Goal: Task Accomplishment & Management: Complete application form

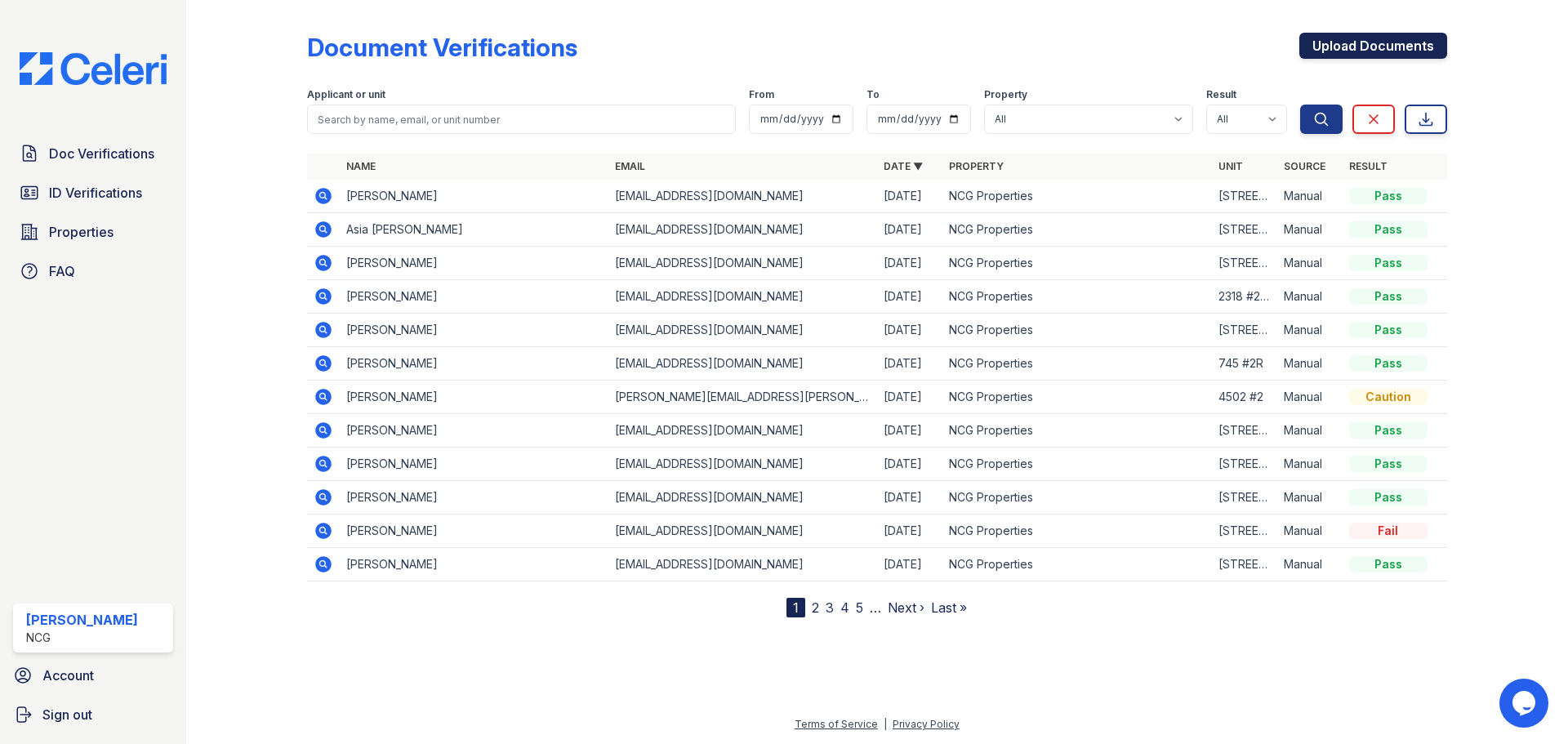
click at [1410, 41] on link "Upload Documents" at bounding box center [1372, 45] width 147 height 27
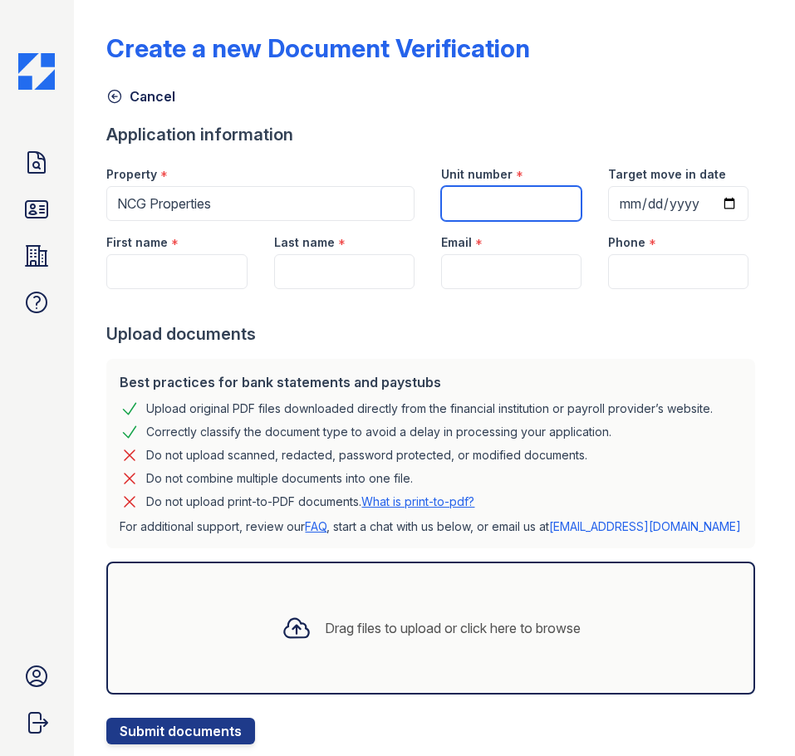
click at [477, 204] on input "Unit number" at bounding box center [511, 203] width 140 height 35
type input "5453 #2"
drag, startPoint x: 252, startPoint y: 385, endPoint x: 206, endPoint y: 364, distance: 50.5
click at [252, 322] on div at bounding box center [433, 305] width 655 height 33
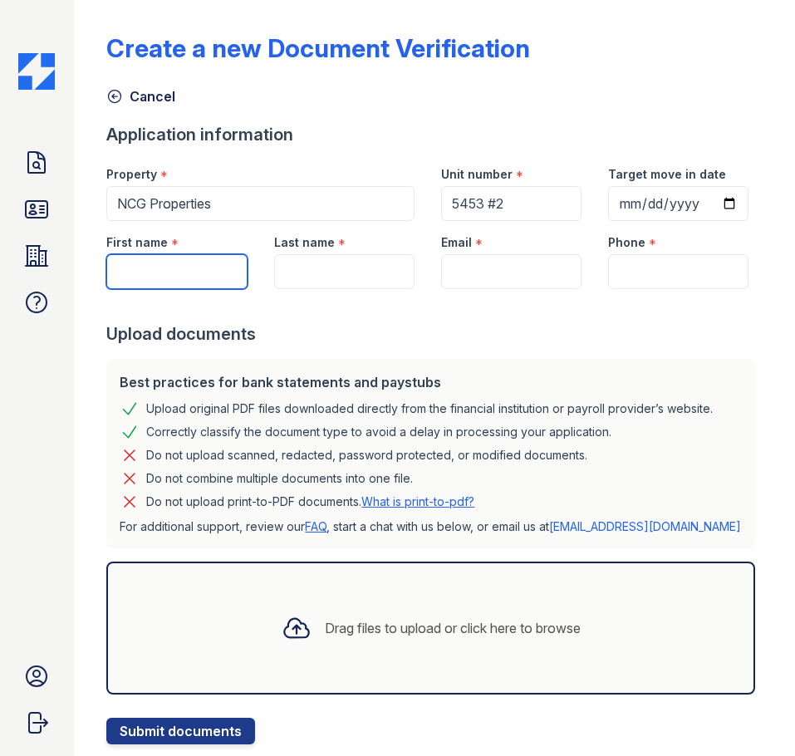
click at [172, 289] on input "First name" at bounding box center [176, 271] width 140 height 35
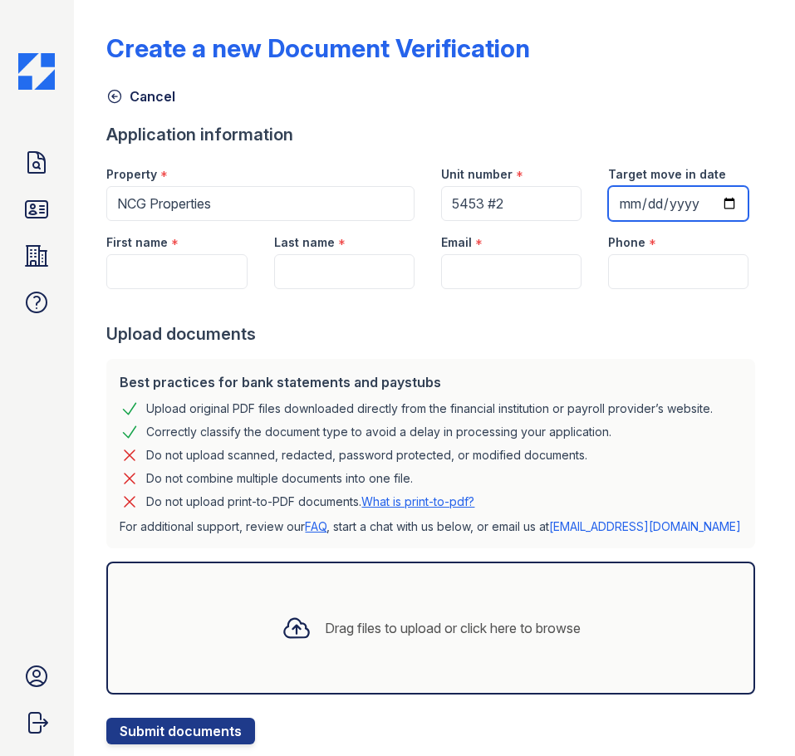
click at [608, 221] on input "Target move in date" at bounding box center [678, 203] width 140 height 35
type input "[DATE]"
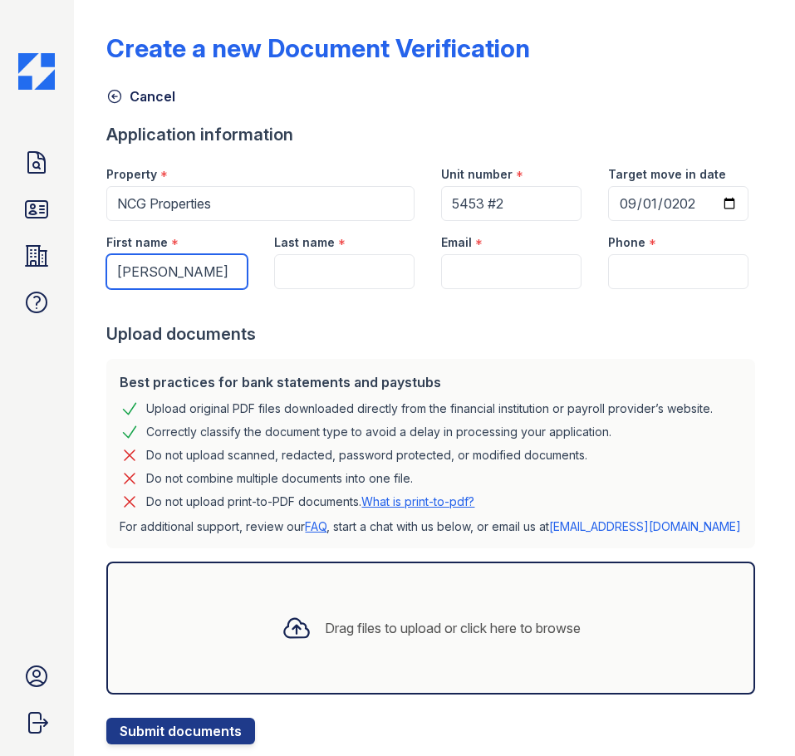
type input "[PERSON_NAME]"
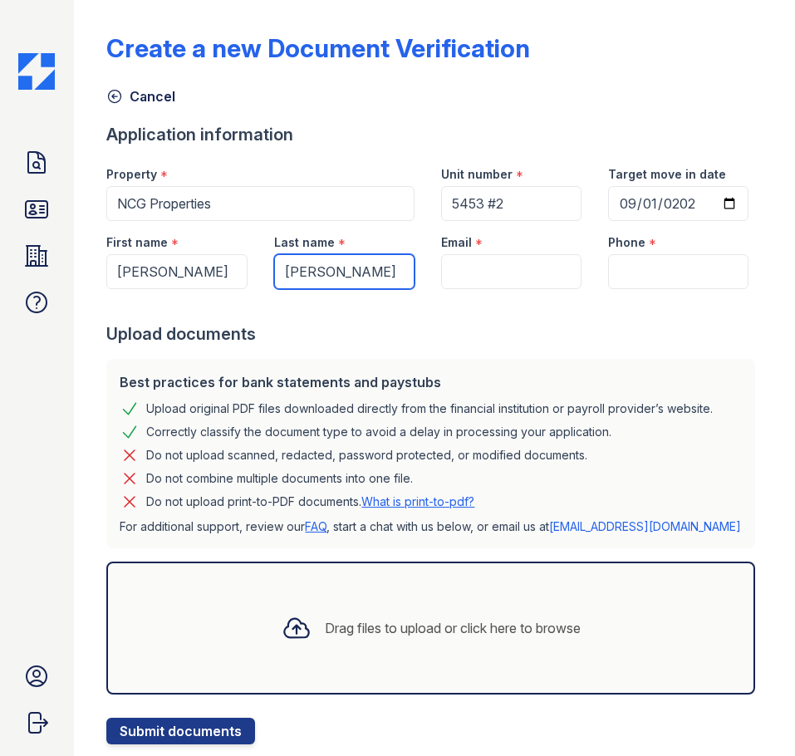
type input "[PERSON_NAME]"
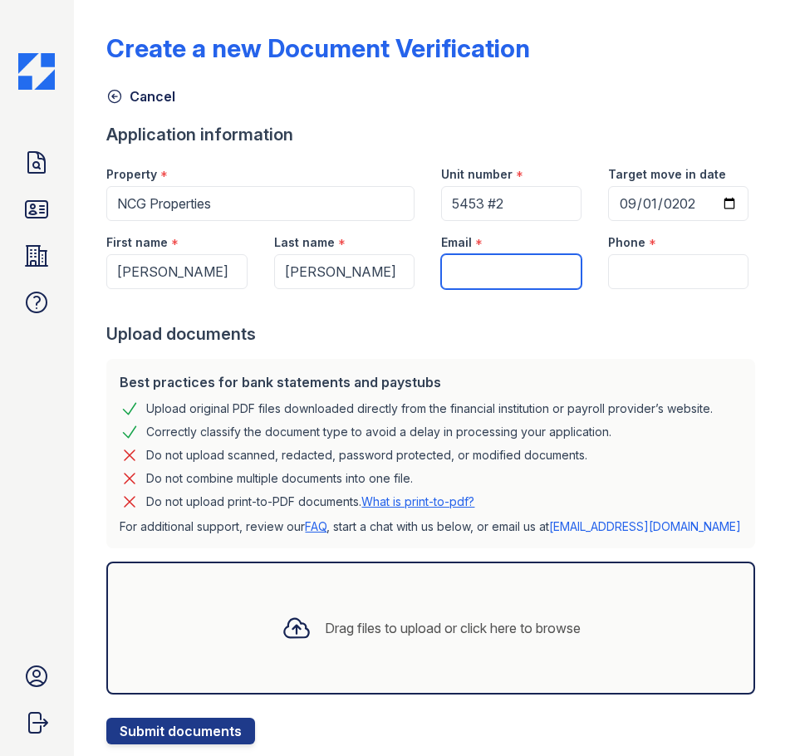
click at [472, 289] on input "Email" at bounding box center [511, 271] width 140 height 35
paste input "[EMAIL_ADDRESS][DOMAIN_NAME]"
type input "[EMAIL_ADDRESS][DOMAIN_NAME]"
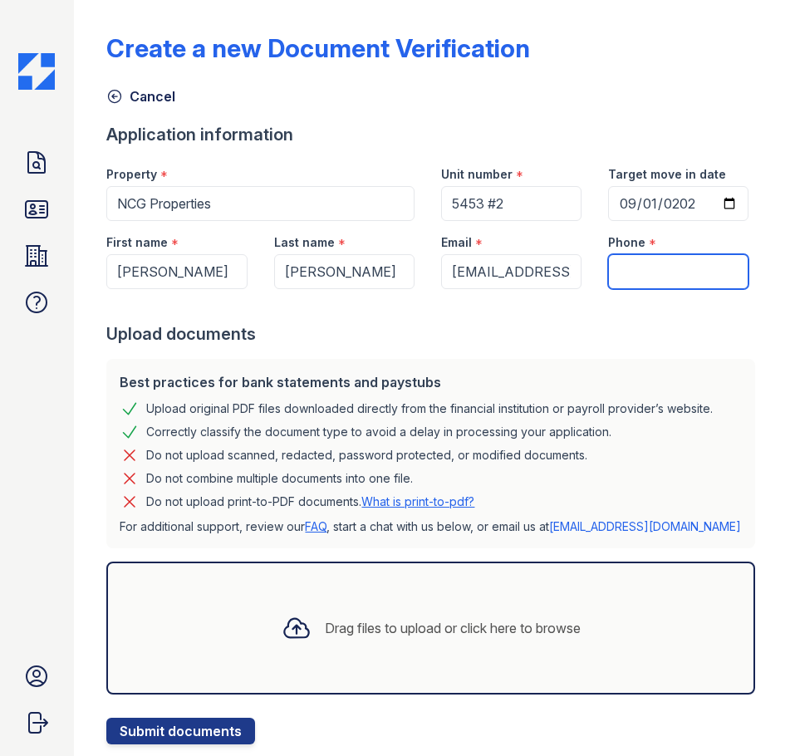
click at [645, 289] on input "Phone" at bounding box center [678, 271] width 140 height 35
paste input "(773)397-9406"
type input "(773)397-9406"
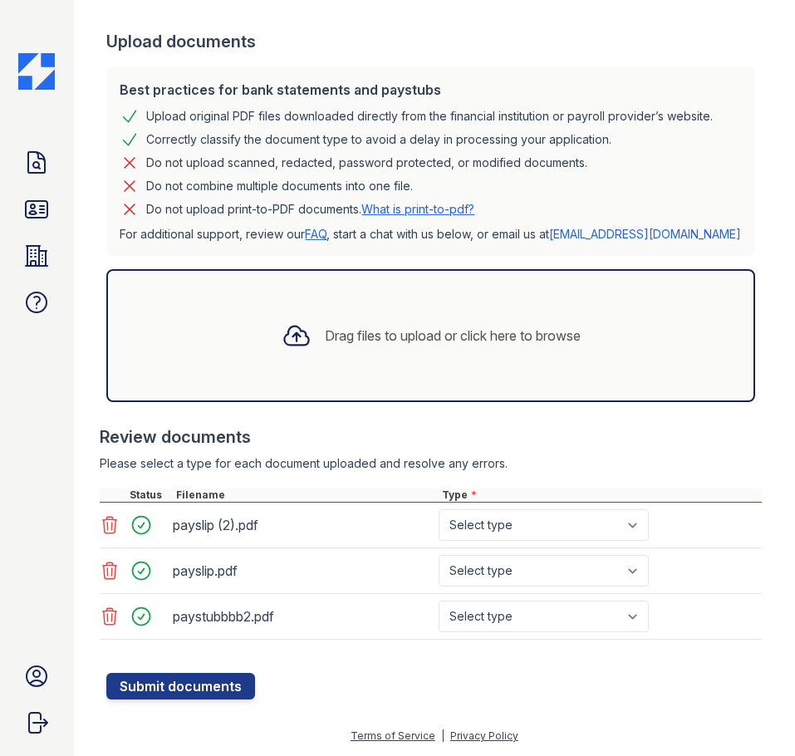
scroll to position [360, 0]
drag, startPoint x: 642, startPoint y: 522, endPoint x: 628, endPoint y: 536, distance: 19.4
click at [642, 522] on select "Select type Paystub Bank Statement Offer Letter Tax Documents Benefit Award Let…" at bounding box center [544, 525] width 210 height 32
click at [523, 576] on select "Select type Paystub Bank Statement Offer Letter Tax Documents Benefit Award Let…" at bounding box center [544, 571] width 210 height 32
click at [503, 517] on select "Select type Paystub Bank Statement Offer Letter Tax Documents Benefit Award Let…" at bounding box center [544, 525] width 210 height 32
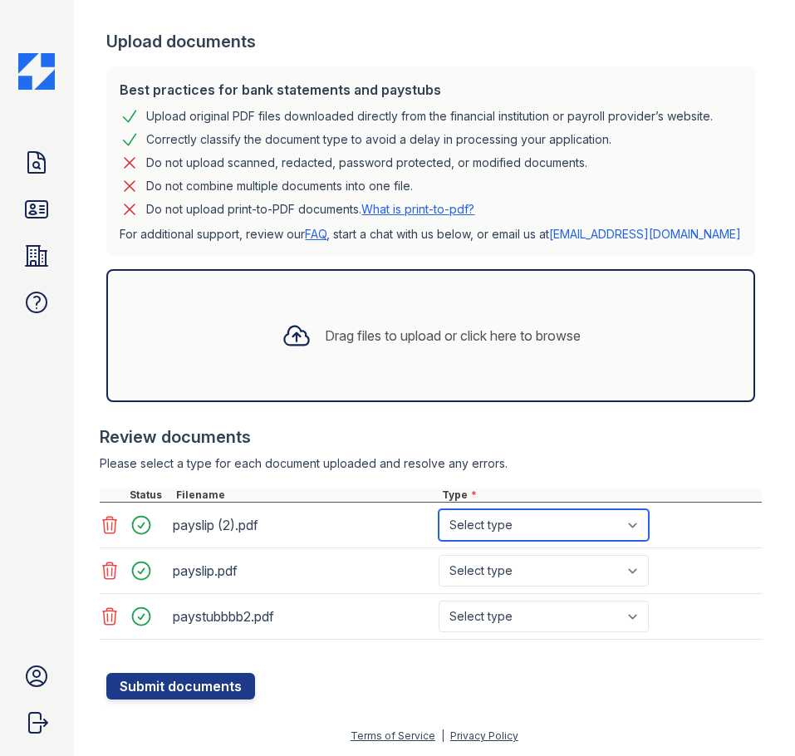
select select "paystub"
click at [439, 509] on select "Select type Paystub Bank Statement Offer Letter Tax Documents Benefit Award Let…" at bounding box center [544, 525] width 210 height 32
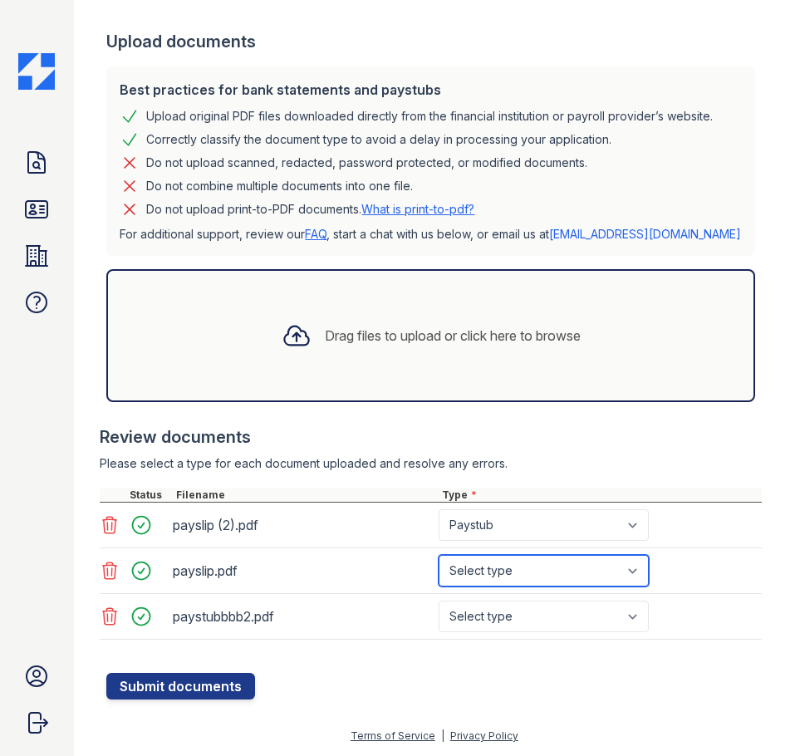
click at [482, 564] on select "Select type Paystub Bank Statement Offer Letter Tax Documents Benefit Award Let…" at bounding box center [544, 571] width 210 height 32
select select "paystub"
click at [439, 555] on select "Select type Paystub Bank Statement Offer Letter Tax Documents Benefit Award Let…" at bounding box center [544, 571] width 210 height 32
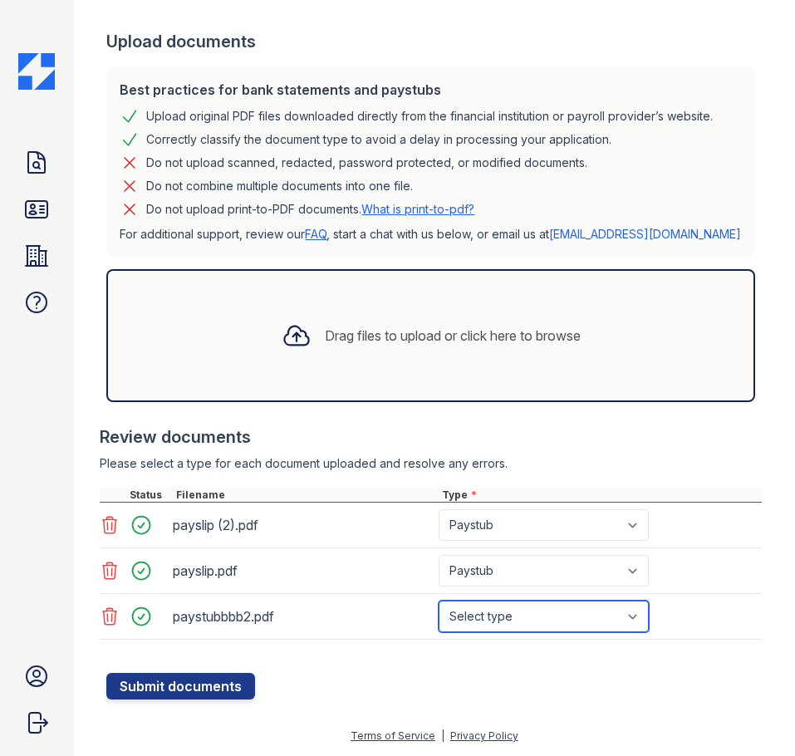
click at [492, 611] on select "Select type Paystub Bank Statement Offer Letter Tax Documents Benefit Award Let…" at bounding box center [544, 616] width 210 height 32
select select "paystub"
click at [439, 600] on select "Select type Paystub Bank Statement Offer Letter Tax Documents Benefit Award Let…" at bounding box center [544, 616] width 210 height 32
click at [440, 666] on div at bounding box center [433, 664] width 655 height 17
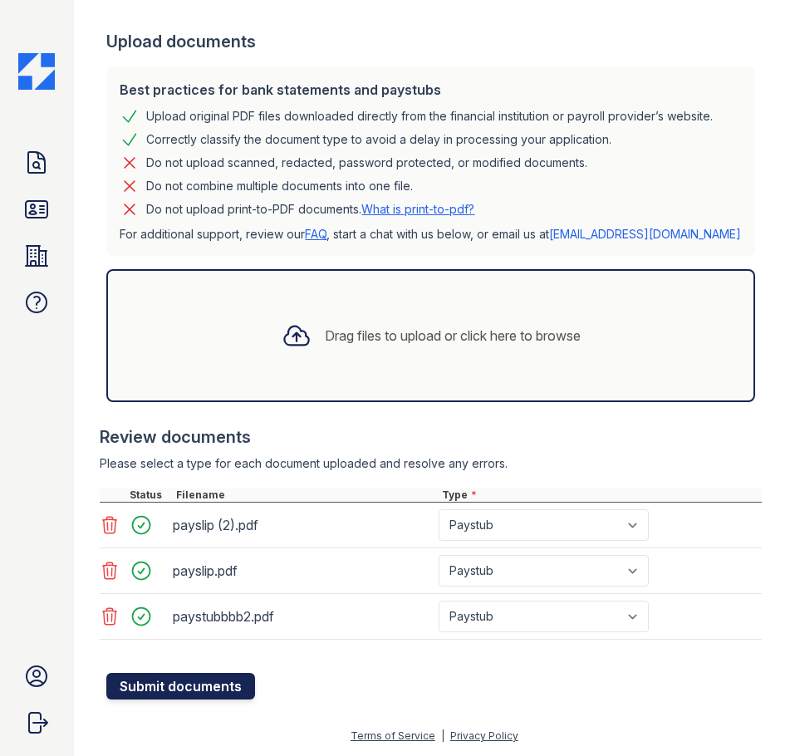
click at [190, 684] on button "Submit documents" at bounding box center [180, 686] width 149 height 27
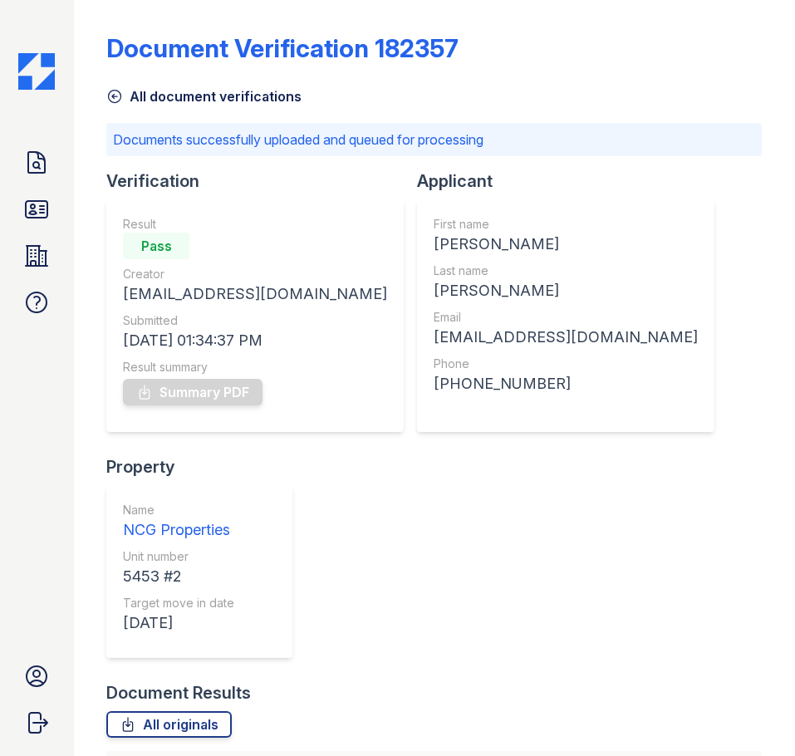
drag, startPoint x: 517, startPoint y: 450, endPoint x: 329, endPoint y: 365, distance: 206.3
click at [517, 450] on div "Applicant First name Jessica Last name Beltran Email Beltranj284@gmail.com Phon…" at bounding box center [572, 312] width 311 height 286
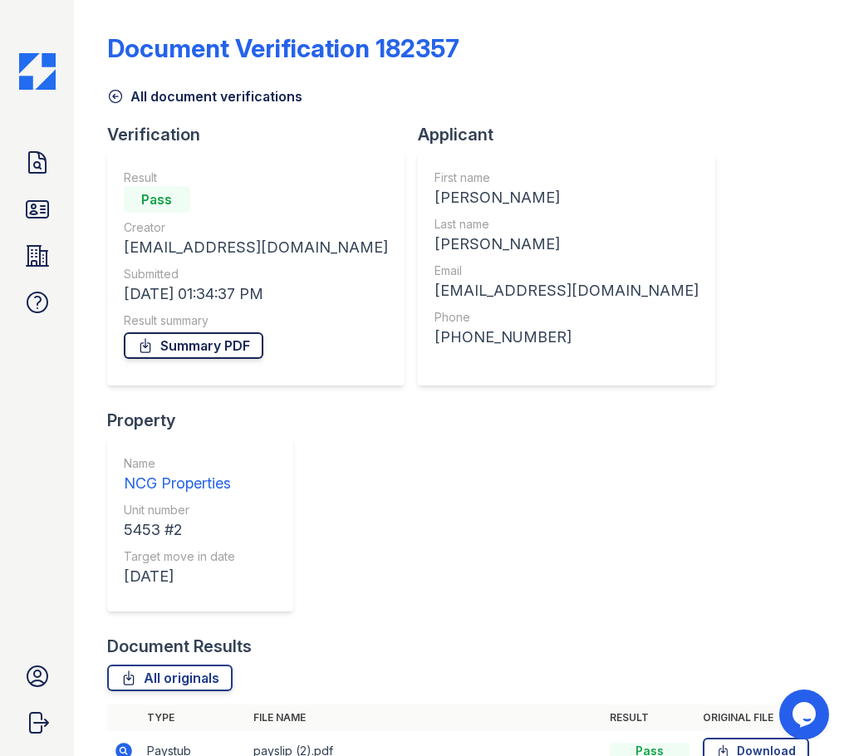
click at [227, 346] on link "Summary PDF" at bounding box center [194, 345] width 140 height 27
click at [40, 164] on icon at bounding box center [37, 162] width 17 height 21
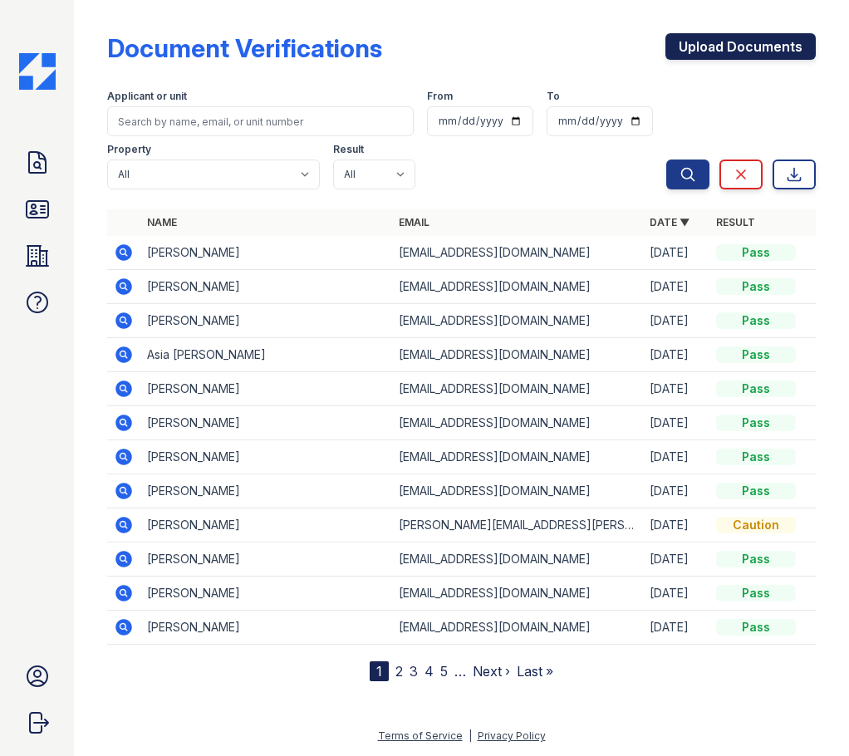
click at [713, 35] on link "Upload Documents" at bounding box center [740, 46] width 150 height 27
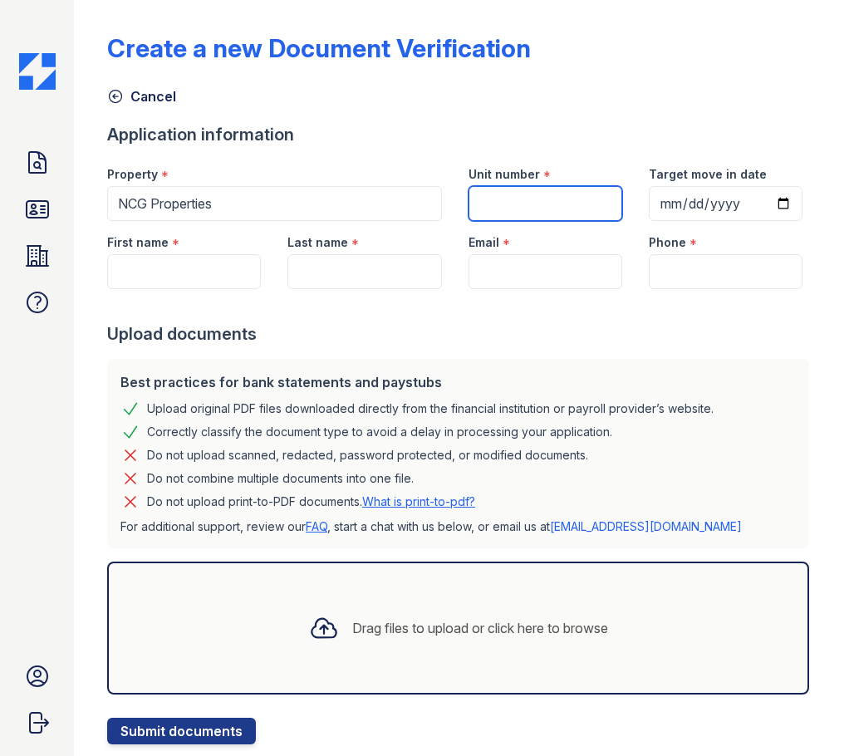
click at [532, 194] on input "Unit number" at bounding box center [545, 203] width 154 height 35
type input "5453 #2"
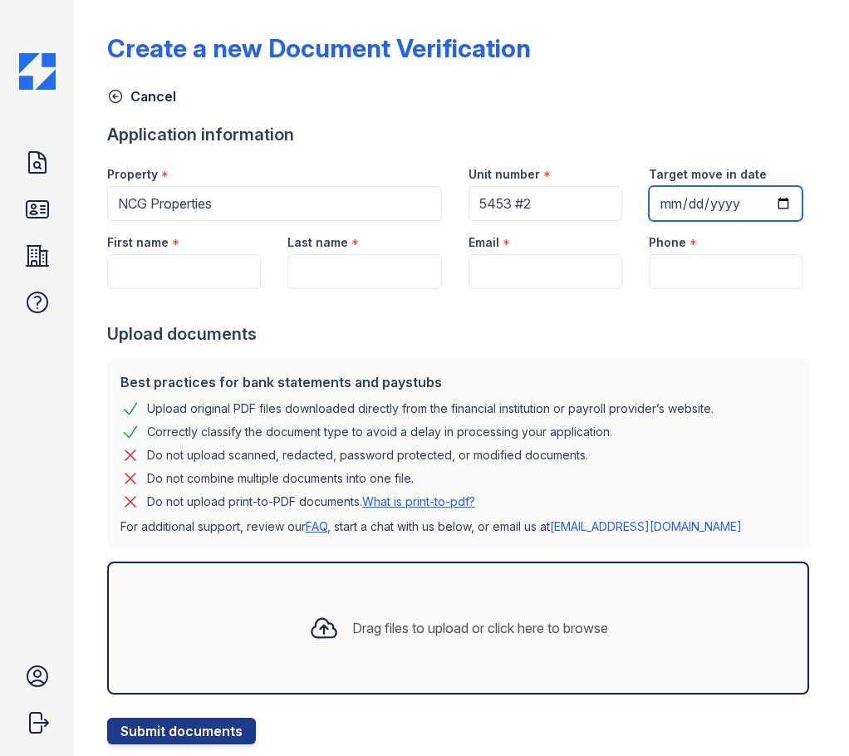
click at [667, 203] on input "Target move in date" at bounding box center [726, 203] width 154 height 35
type input "[DATE]"
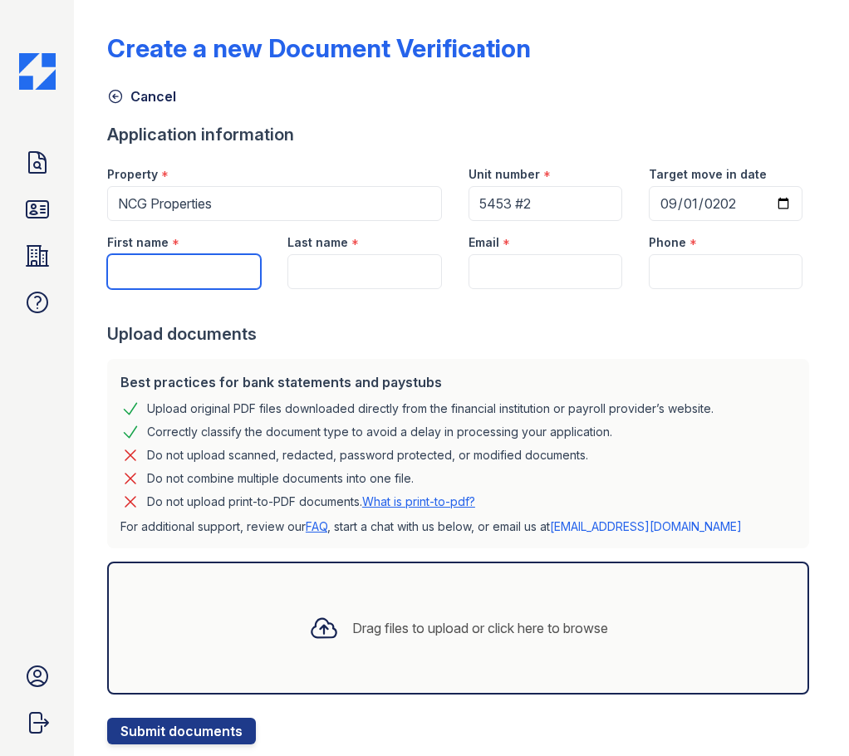
click at [164, 267] on input "First name" at bounding box center [184, 271] width 154 height 35
type input "[PERSON_NAME]"
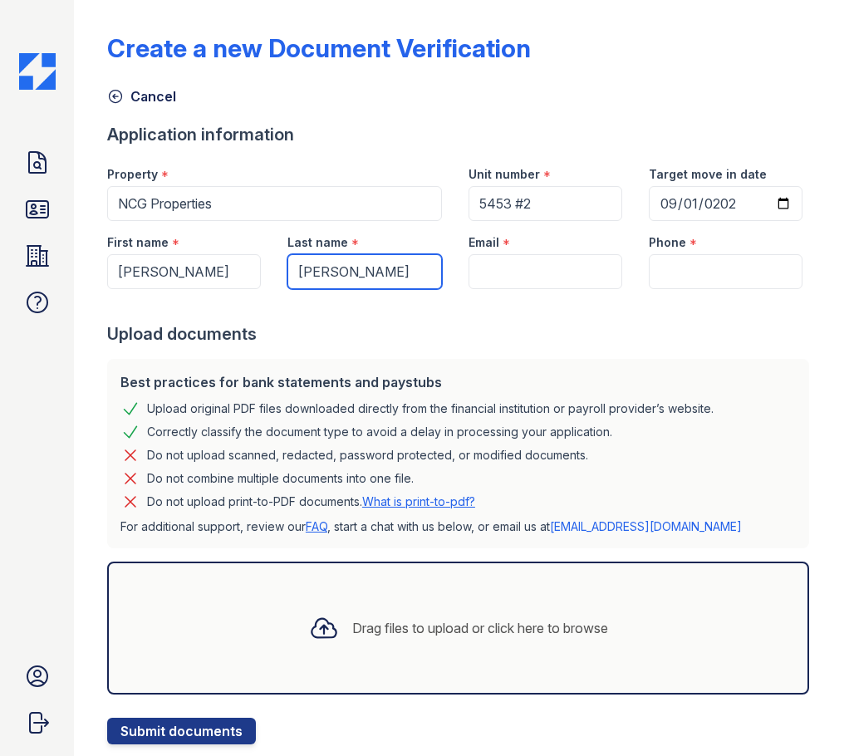
type input "[PERSON_NAME]"
click at [498, 269] on input "Email" at bounding box center [545, 271] width 154 height 35
paste input "[PERSON_NAME][EMAIL_ADDRESS][PERSON_NAME][DOMAIN_NAME]"
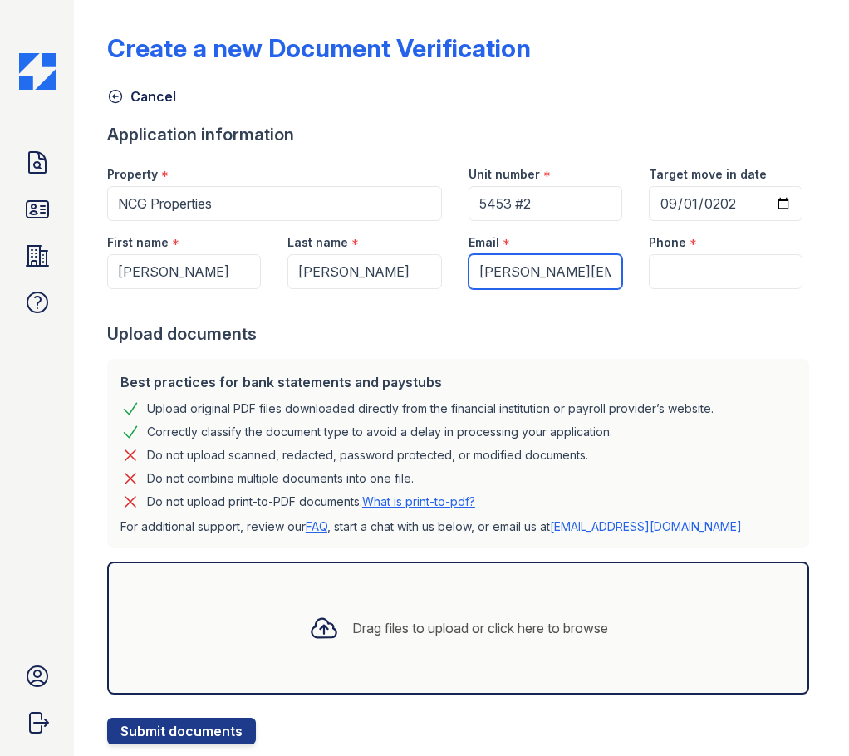
scroll to position [0, 33]
type input "[PERSON_NAME][EMAIL_ADDRESS][PERSON_NAME][DOMAIN_NAME]"
click at [679, 272] on input "Phone" at bounding box center [726, 271] width 154 height 35
paste input "[PHONE_NUMBER]"
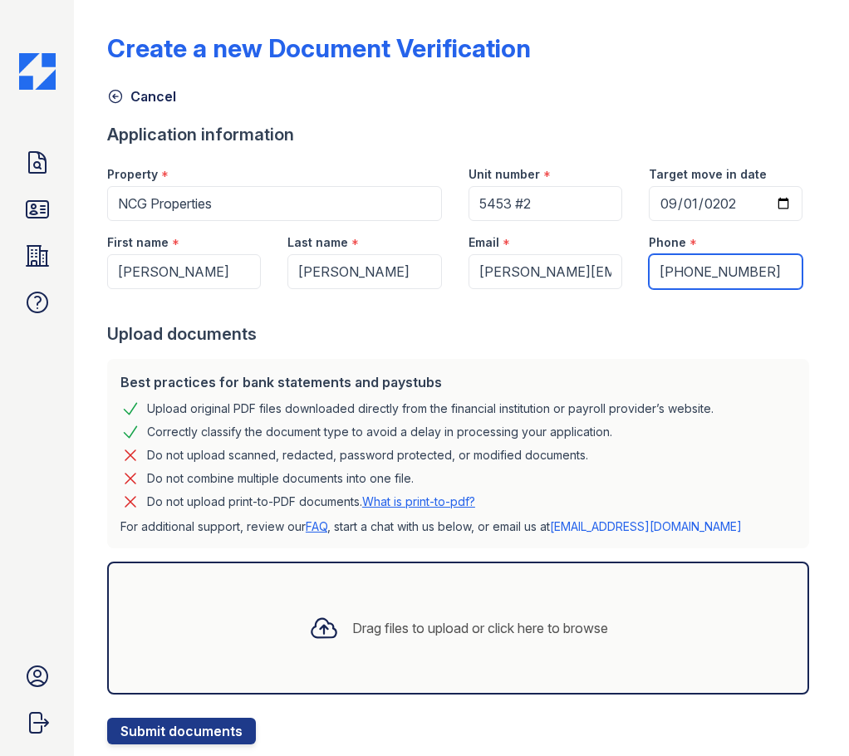
type input "[PHONE_NUMBER]"
click at [598, 316] on div at bounding box center [461, 305] width 708 height 33
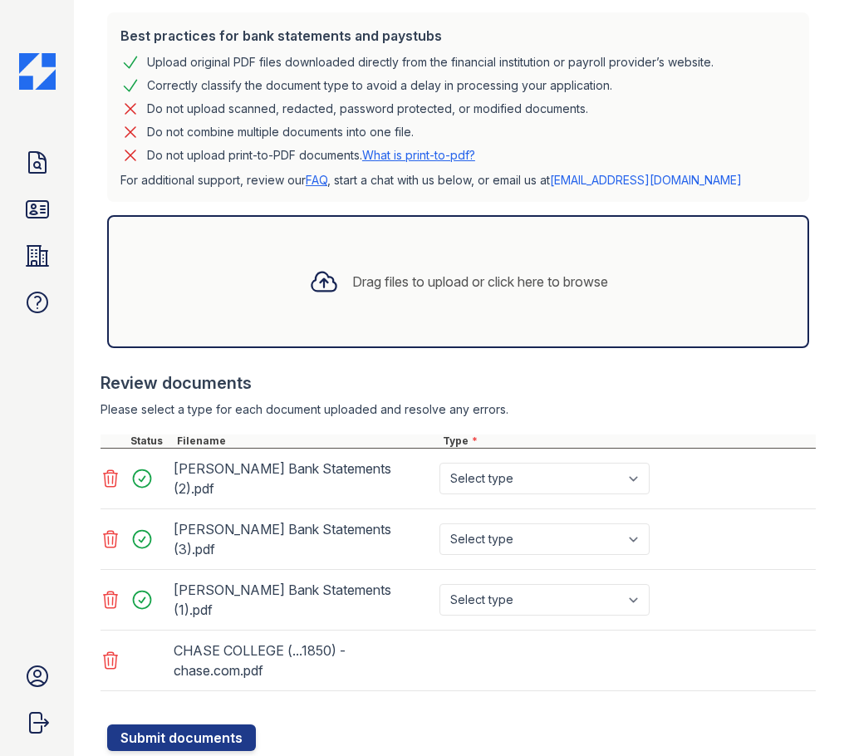
scroll to position [353, 0]
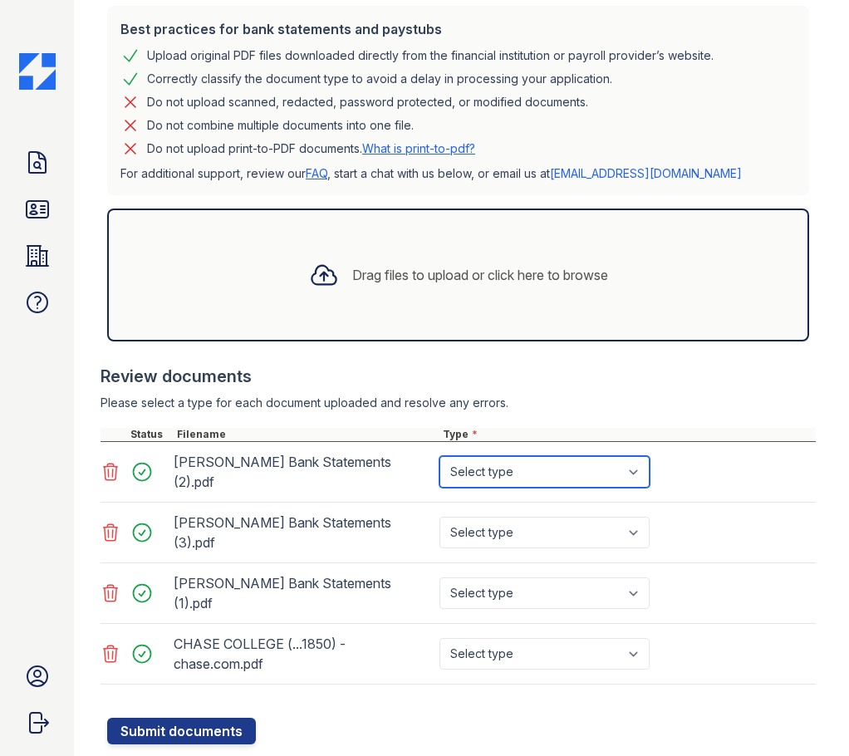
click at [635, 460] on select "Select type Paystub Bank Statement Offer Letter Tax Documents Benefit Award Let…" at bounding box center [544, 472] width 210 height 32
click at [543, 459] on select "Select type Paystub Bank Statement Offer Letter Tax Documents Benefit Award Let…" at bounding box center [544, 472] width 210 height 32
select select "bank_statement"
click at [439, 456] on select "Select type Paystub Bank Statement Offer Letter Tax Documents Benefit Award Let…" at bounding box center [544, 472] width 210 height 32
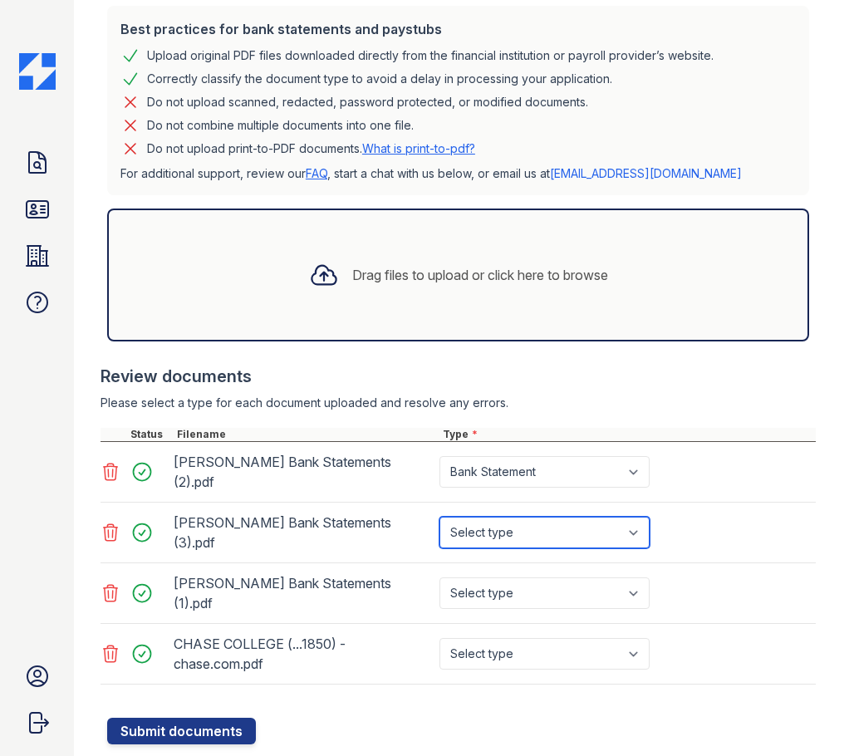
click at [499, 523] on select "Select type Paystub Bank Statement Offer Letter Tax Documents Benefit Award Let…" at bounding box center [544, 533] width 210 height 32
select select "bank_statement"
click at [439, 517] on select "Select type Paystub Bank Statement Offer Letter Tax Documents Benefit Award Let…" at bounding box center [544, 533] width 210 height 32
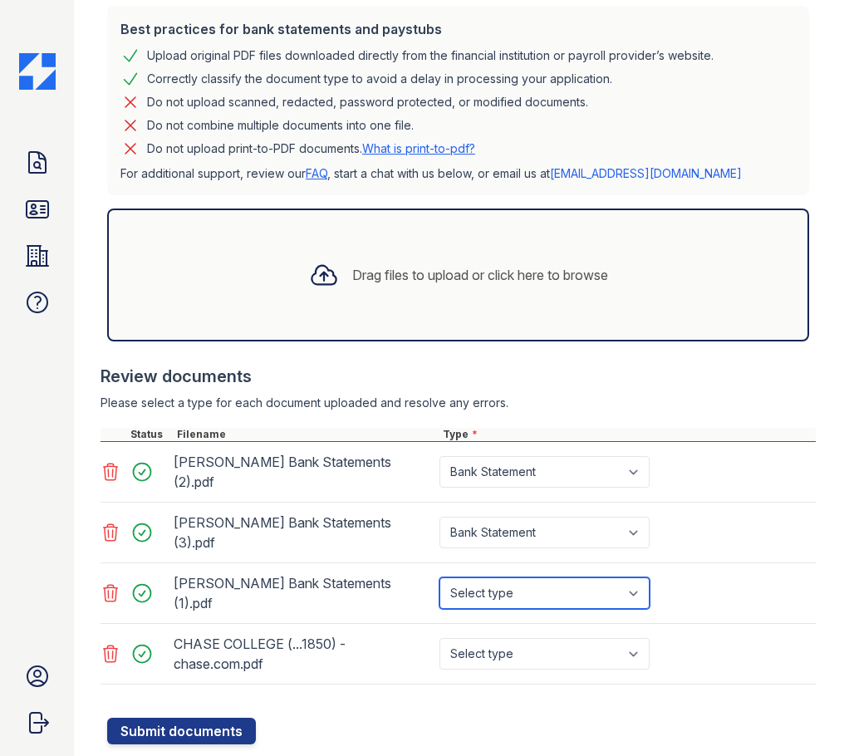
click at [517, 577] on select "Select type Paystub Bank Statement Offer Letter Tax Documents Benefit Award Let…" at bounding box center [544, 593] width 210 height 32
select select "bank_statement"
click at [439, 577] on select "Select type Paystub Bank Statement Offer Letter Tax Documents Benefit Award Let…" at bounding box center [544, 593] width 210 height 32
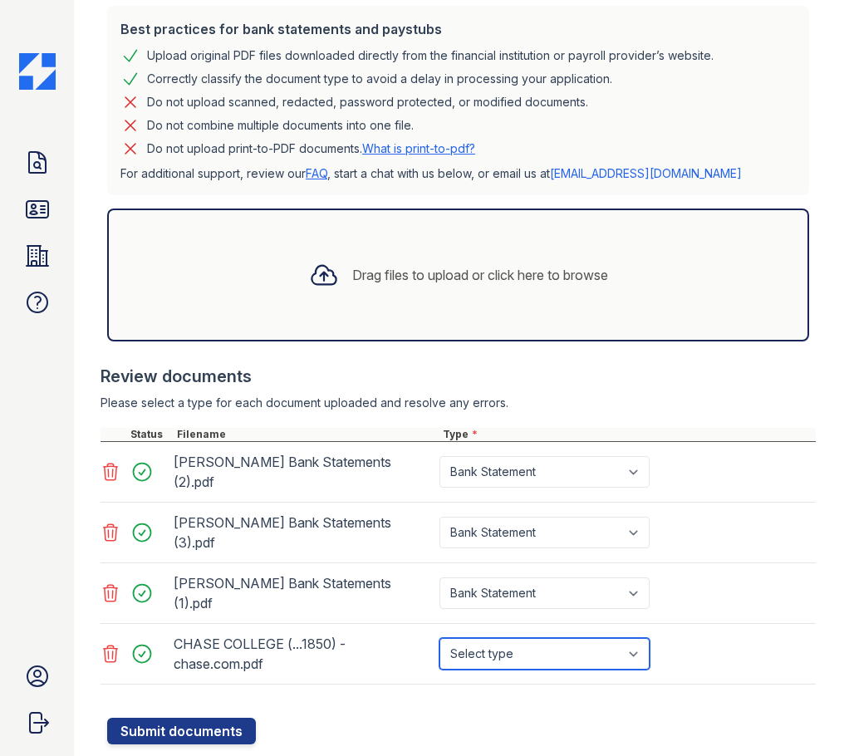
click at [500, 638] on select "Select type Paystub Bank Statement Offer Letter Tax Documents Benefit Award Let…" at bounding box center [544, 654] width 210 height 32
click at [385, 701] on div at bounding box center [461, 709] width 708 height 17
click at [110, 644] on icon at bounding box center [110, 654] width 20 height 20
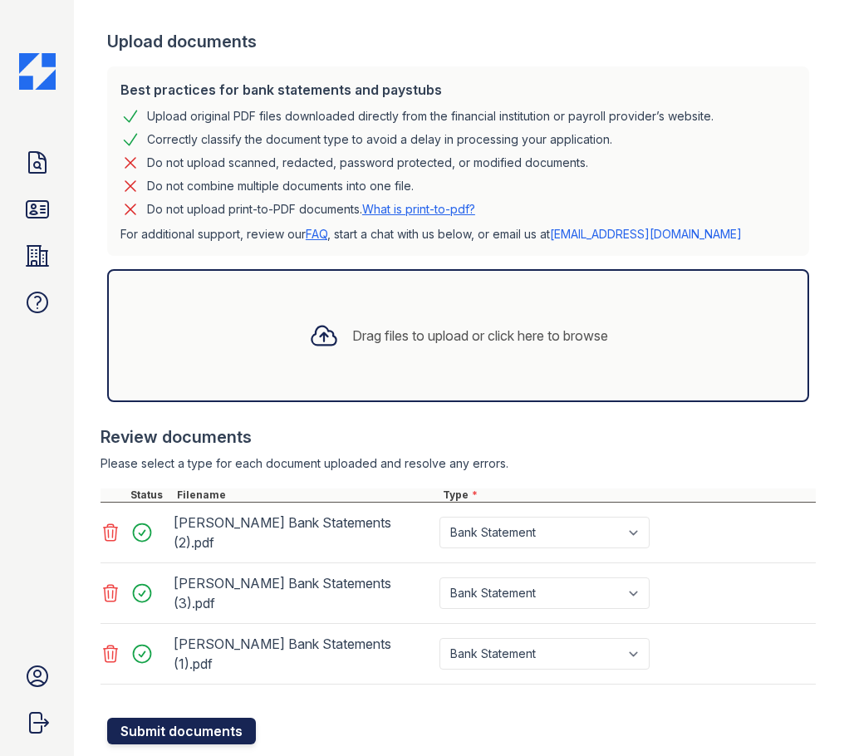
click at [218, 718] on button "Submit documents" at bounding box center [181, 731] width 149 height 27
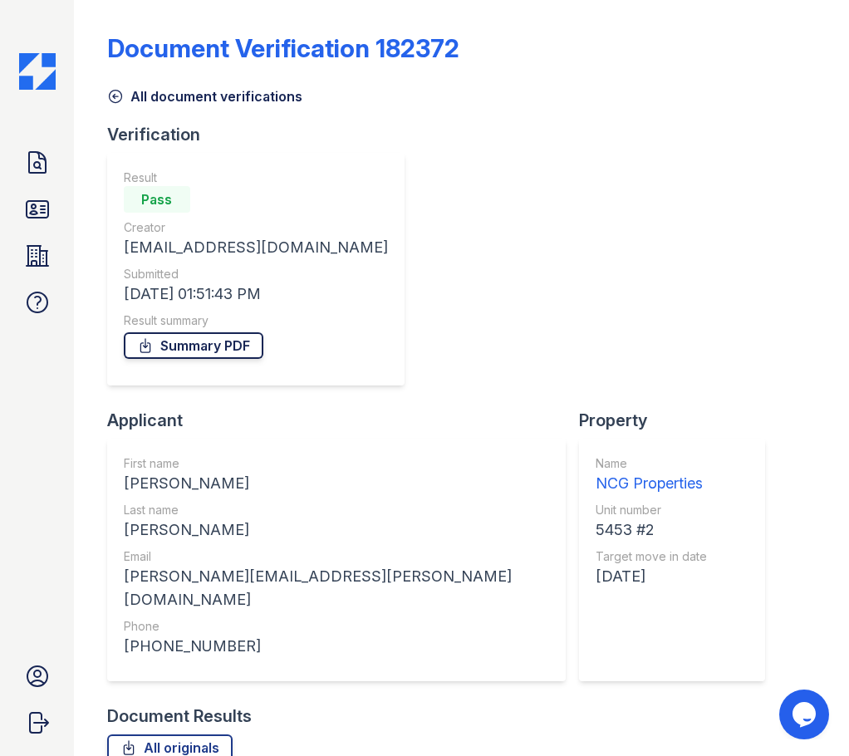
click at [222, 344] on link "Summary PDF" at bounding box center [194, 345] width 140 height 27
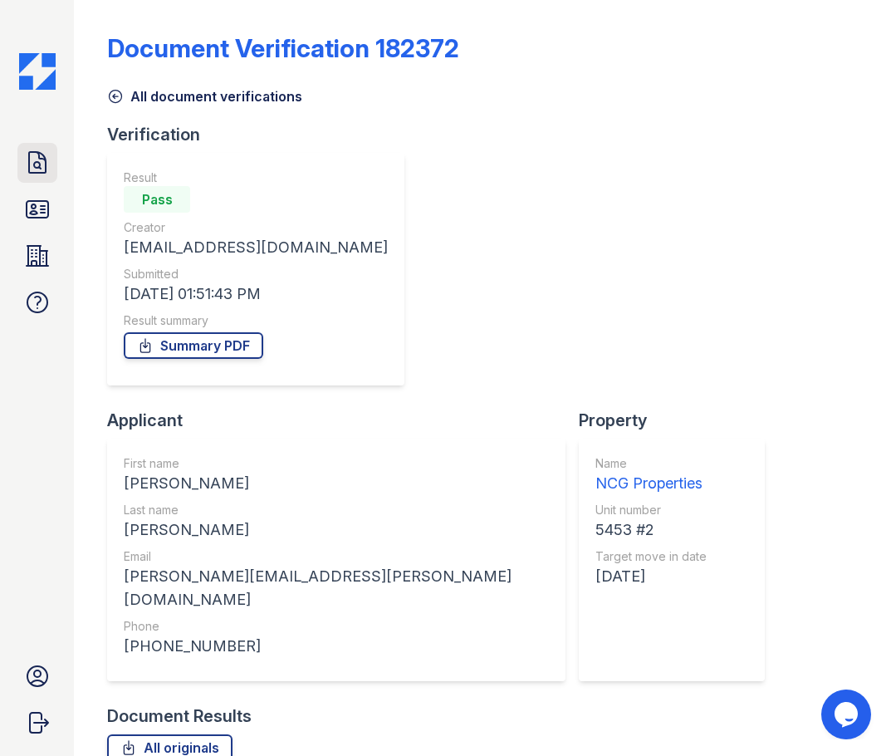
click at [39, 171] on icon at bounding box center [37, 163] width 27 height 27
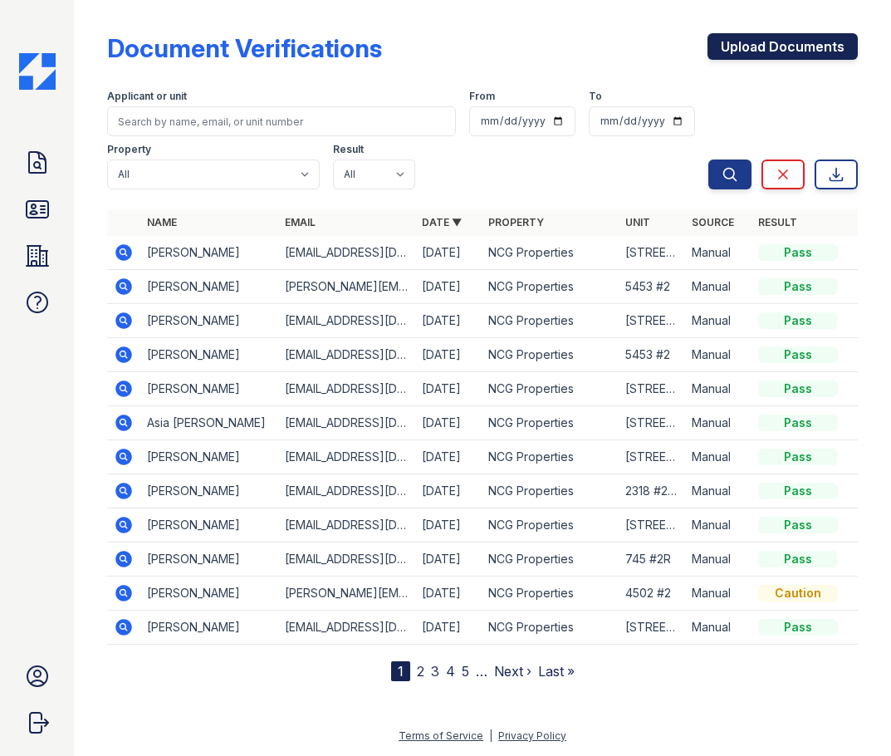
click at [762, 50] on link "Upload Documents" at bounding box center [783, 46] width 150 height 27
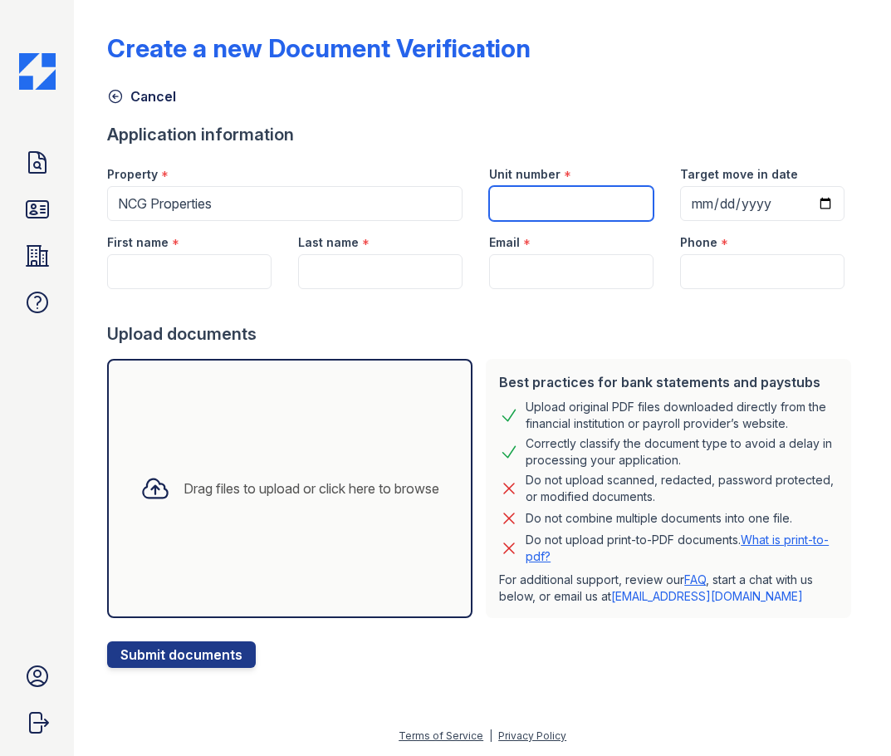
click at [527, 200] on input "Unit number" at bounding box center [571, 203] width 164 height 35
type input "5453 #2"
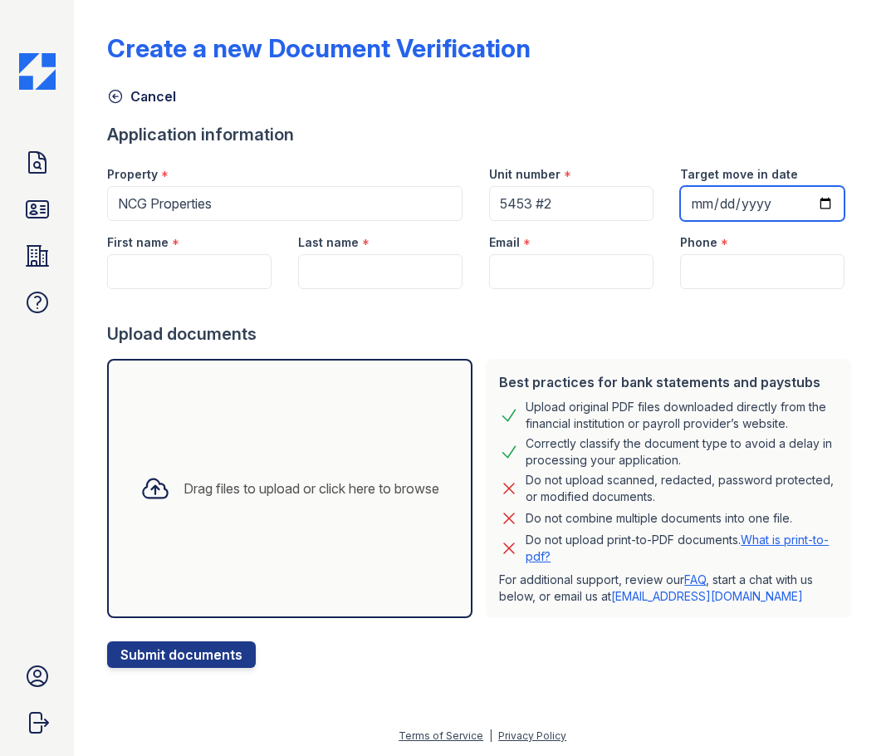
click at [698, 207] on input "Target move in date" at bounding box center [762, 203] width 164 height 35
type input "[DATE]"
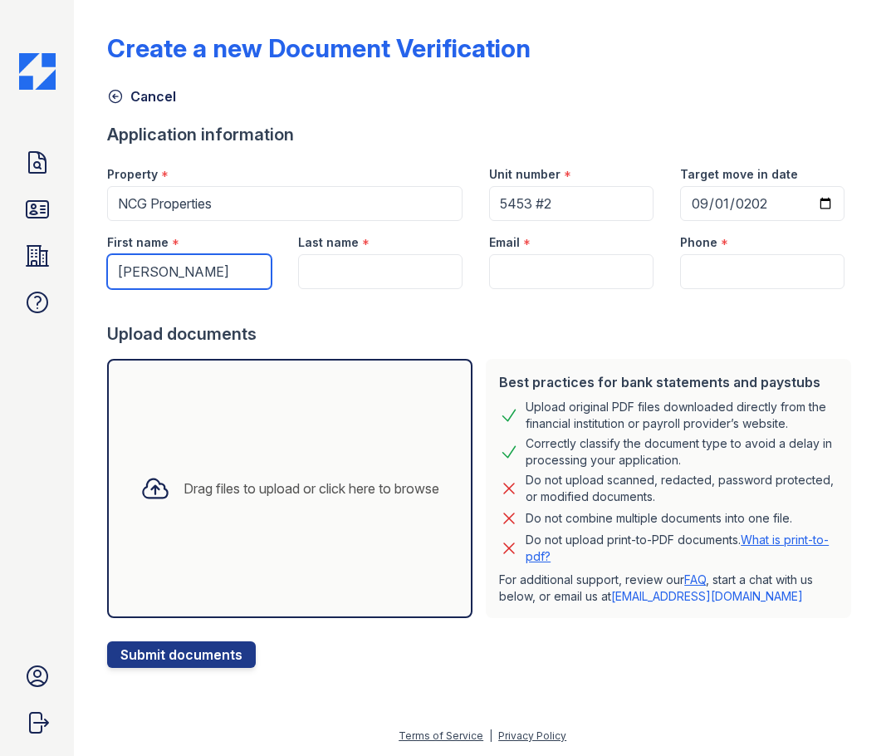
drag, startPoint x: 203, startPoint y: 271, endPoint x: -77, endPoint y: 270, distance: 279.9
click at [0, 270] on html "Doc Verifications ID Verifications Properties FAQ Grace Biazar NCG Account Sign…" at bounding box center [445, 378] width 891 height 756
type input "Jose"
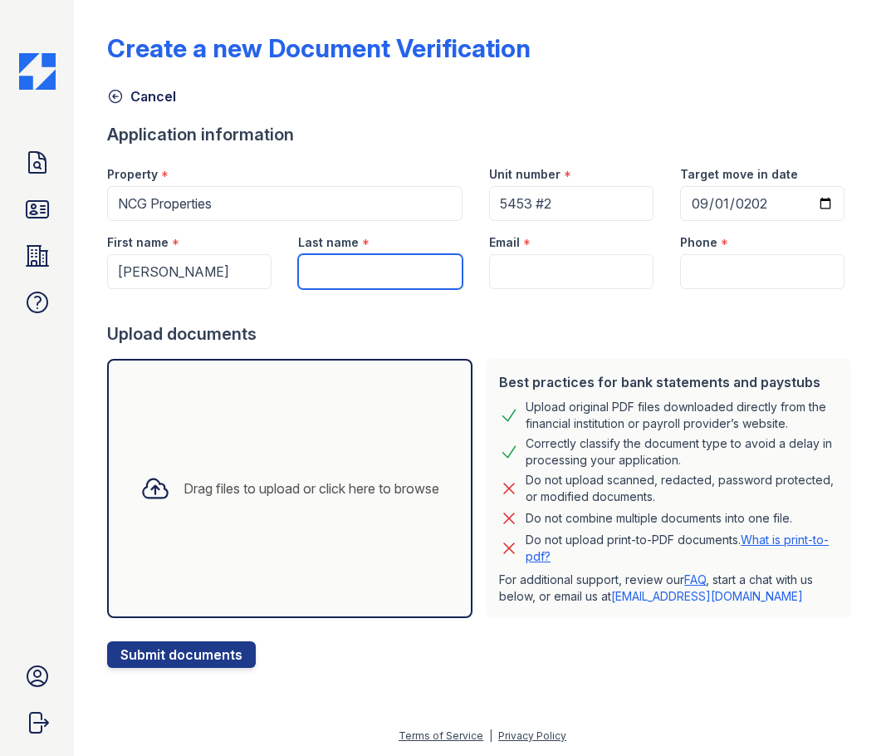
click at [380, 263] on input "Last name" at bounding box center [380, 271] width 164 height 35
paste input "Resendiz"
type input "Resendiz"
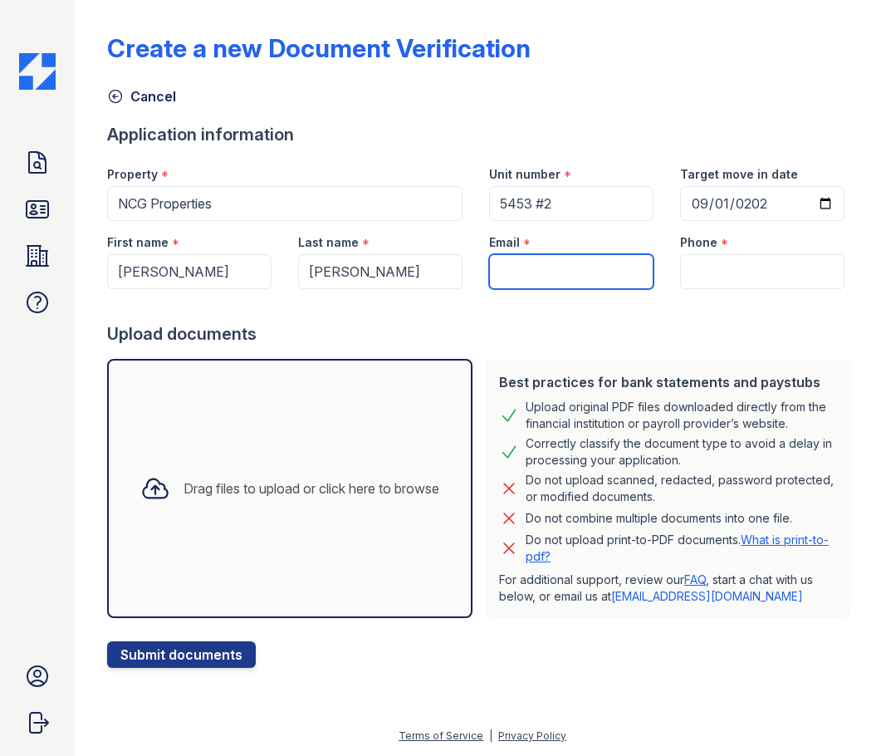
click at [521, 274] on input "Email" at bounding box center [571, 271] width 164 height 35
paste input "jaresendiz893@gmail.com"
type input "jaresendiz893@gmail.com"
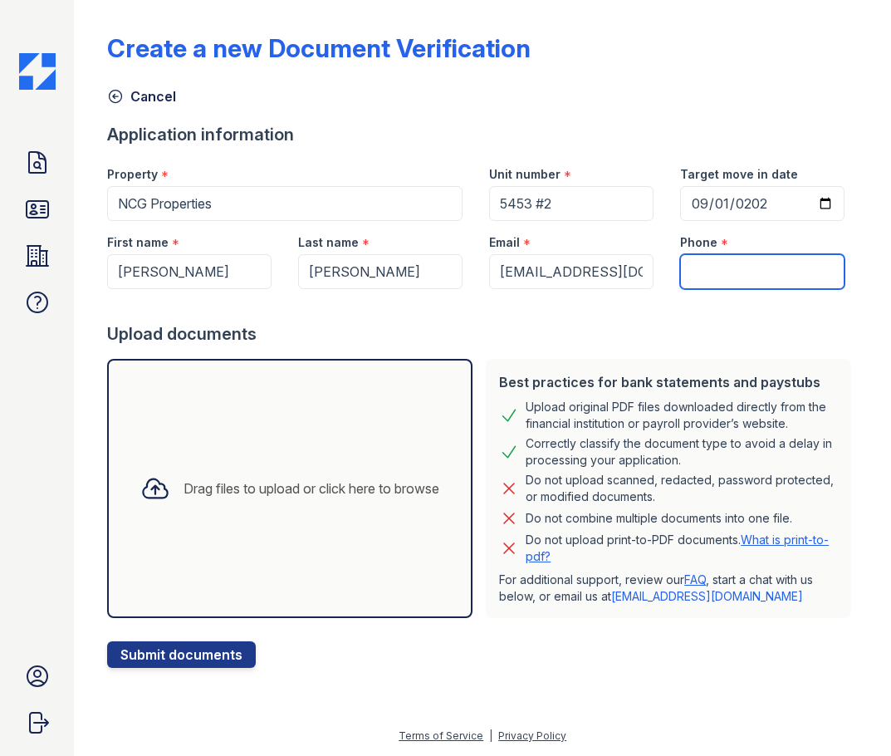
click at [722, 265] on input "Phone" at bounding box center [762, 271] width 164 height 35
paste input "(773)799-5705"
type input "(773)799-5705"
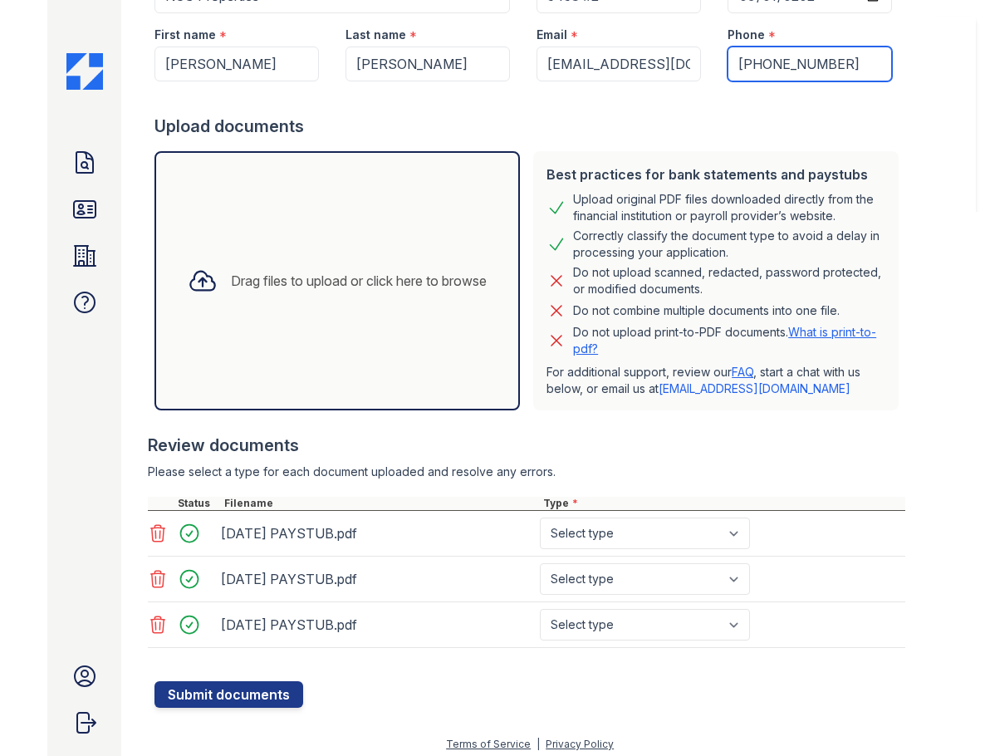
scroll to position [216, 0]
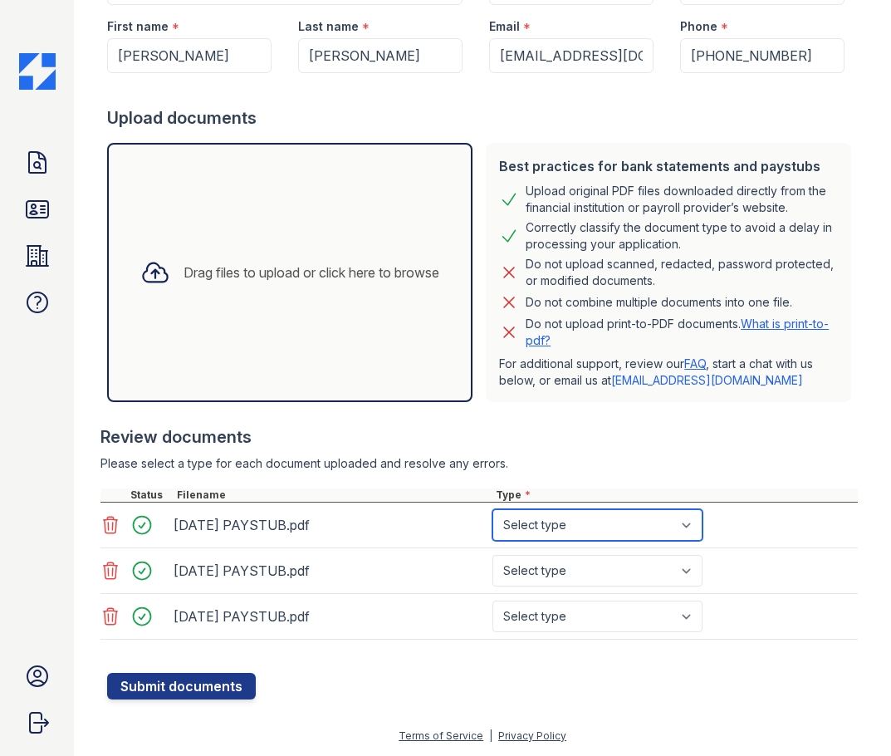
click at [688, 527] on select "Select type Paystub Bank Statement Offer Letter Tax Documents Benefit Award Let…" at bounding box center [598, 525] width 210 height 32
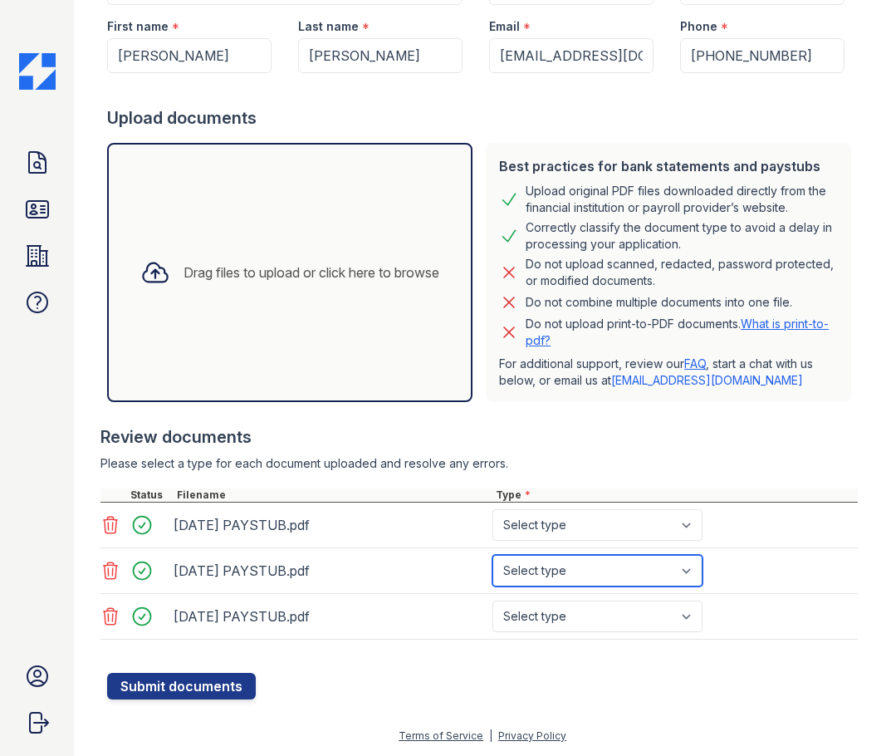
click at [556, 571] on select "Select type Paystub Bank Statement Offer Letter Tax Documents Benefit Award Let…" at bounding box center [598, 571] width 210 height 32
select select "paystub"
click at [493, 555] on select "Select type Paystub Bank Statement Offer Letter Tax Documents Benefit Award Let…" at bounding box center [598, 571] width 210 height 32
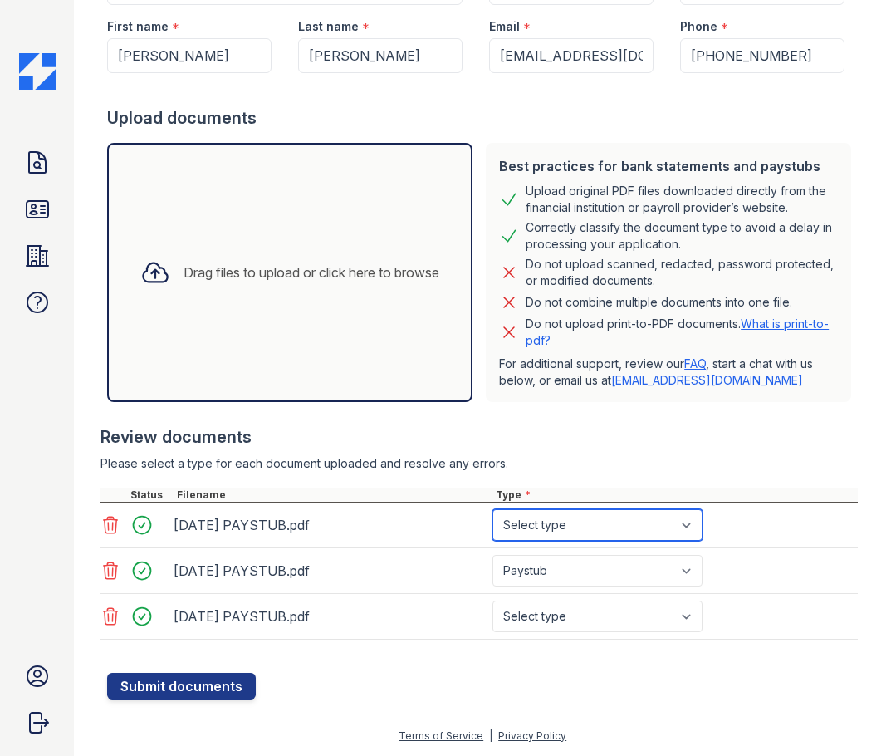
click at [541, 527] on select "Select type Paystub Bank Statement Offer Letter Tax Documents Benefit Award Let…" at bounding box center [598, 525] width 210 height 32
select select "paystub"
click at [493, 509] on select "Select type Paystub Bank Statement Offer Letter Tax Documents Benefit Award Let…" at bounding box center [598, 525] width 210 height 32
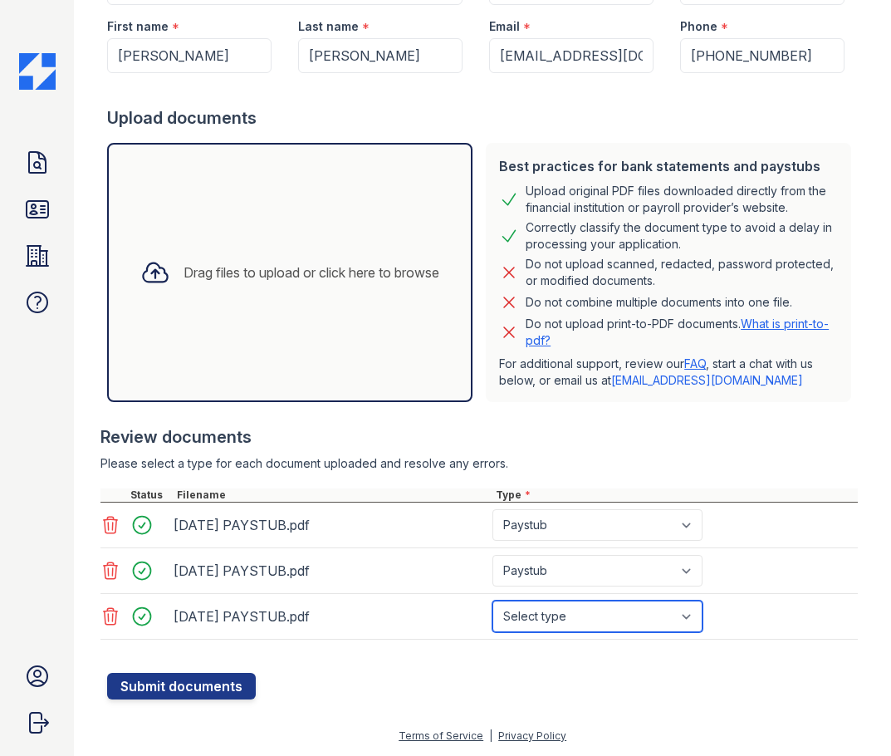
click at [551, 612] on select "Select type Paystub Bank Statement Offer Letter Tax Documents Benefit Award Let…" at bounding box center [598, 616] width 210 height 32
select select "paystub"
click at [493, 600] on select "Select type Paystub Bank Statement Offer Letter Tax Documents Benefit Award Let…" at bounding box center [598, 616] width 210 height 32
click at [584, 449] on div "Review documents Please select a type for each document uploaded and resolve an…" at bounding box center [478, 533] width 757 height 248
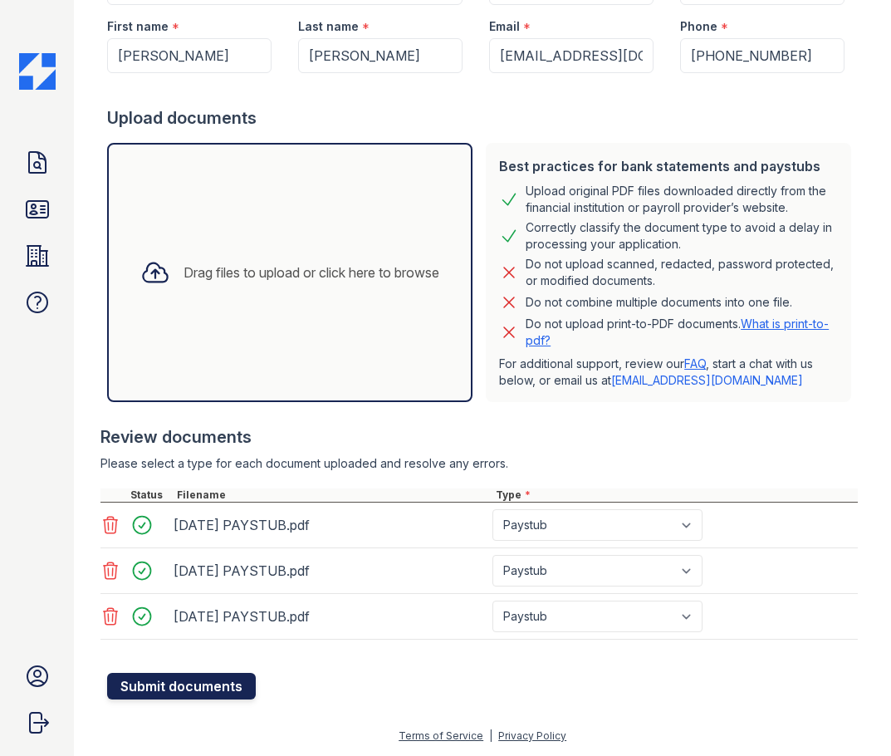
click at [233, 687] on button "Submit documents" at bounding box center [181, 686] width 149 height 27
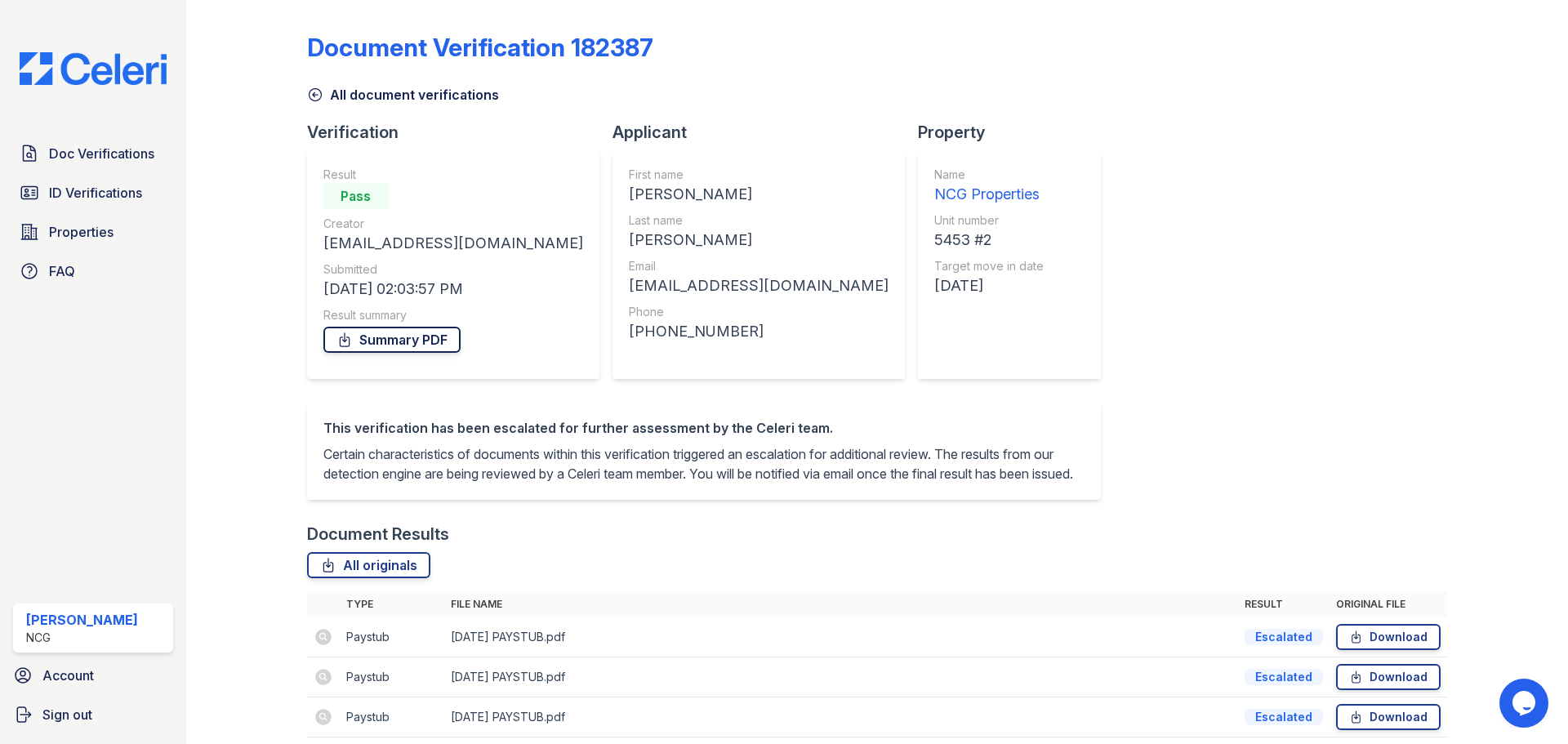
click at [419, 333] on link "Summary PDF" at bounding box center [392, 339] width 138 height 27
drag, startPoint x: 226, startPoint y: 201, endPoint x: 207, endPoint y: 6, distance: 195.9
click at [226, 202] on div at bounding box center [260, 380] width 94 height 747
